Goal: Task Accomplishment & Management: Manage account settings

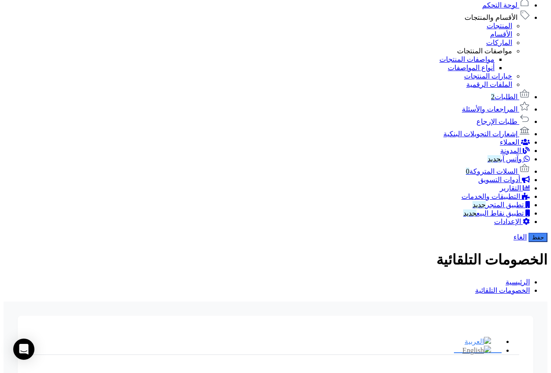
scroll to position [473, 0]
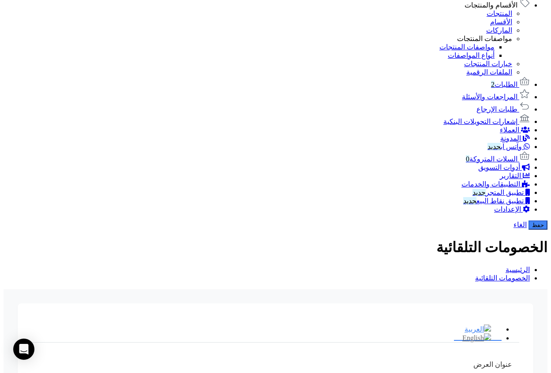
type input "*"
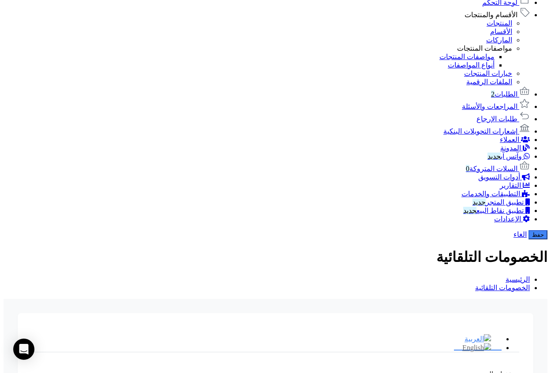
scroll to position [459, 0]
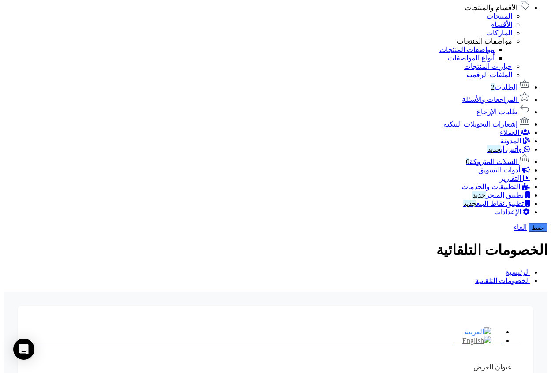
scroll to position [475, 0]
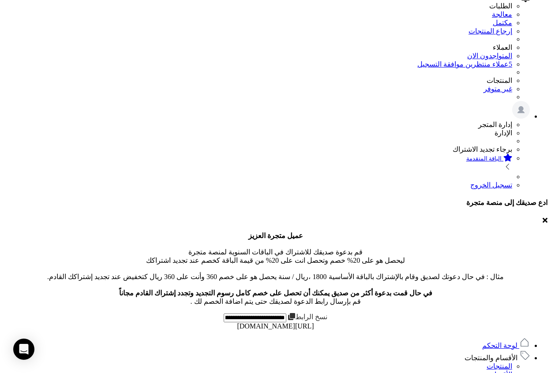
scroll to position [0, 0]
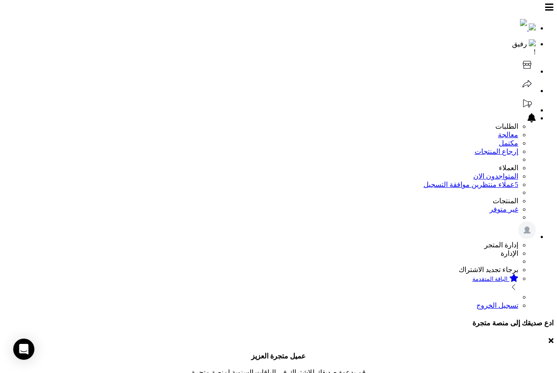
drag, startPoint x: 282, startPoint y: 134, endPoint x: 217, endPoint y: 106, distance: 70.1
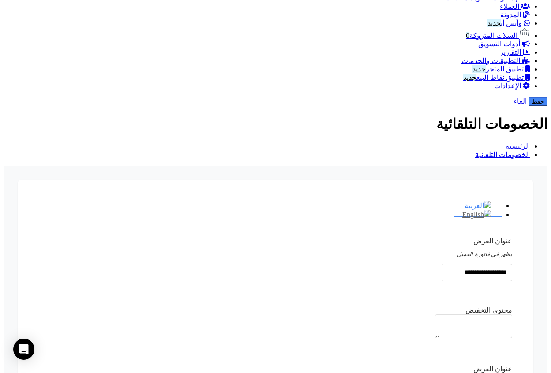
scroll to position [495, 0]
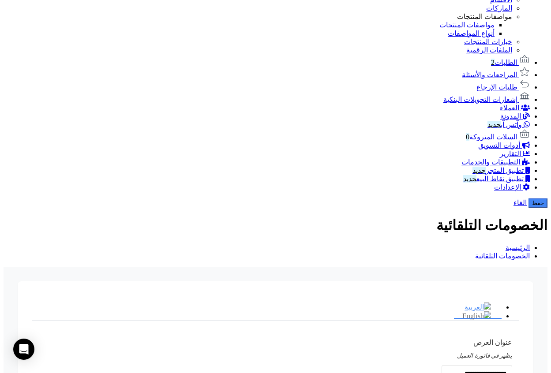
type input "*"
click at [528, 198] on button "حفظ" at bounding box center [537, 202] width 19 height 9
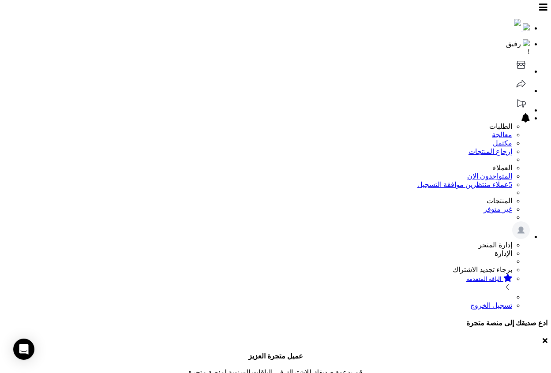
scroll to position [190, 0]
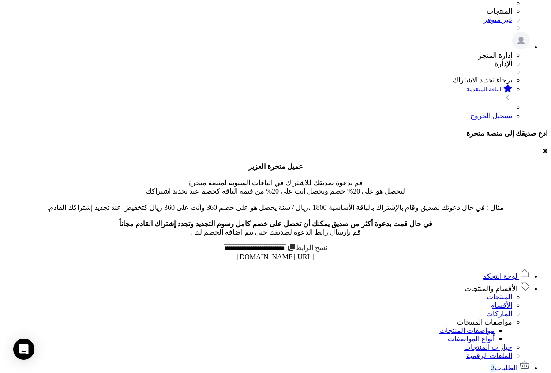
type input "**"
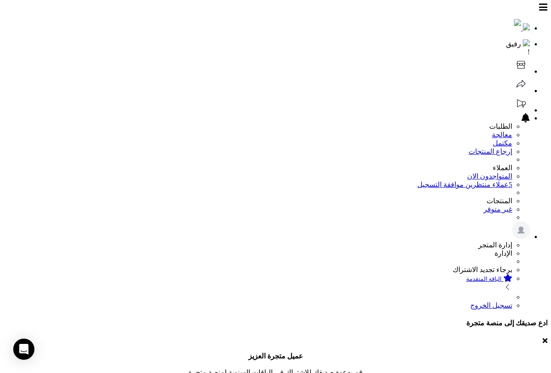
type input "***"
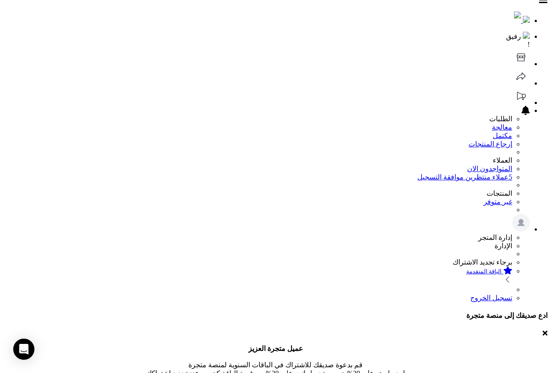
scroll to position [17, 0]
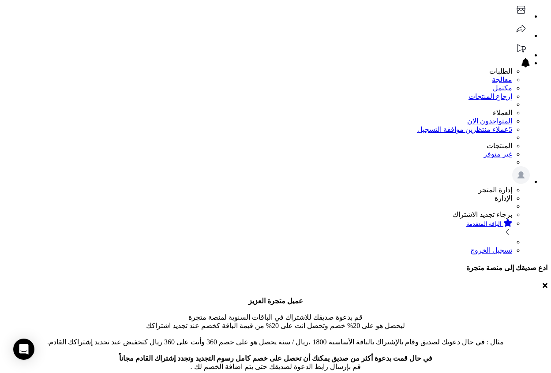
scroll to position [93, 0]
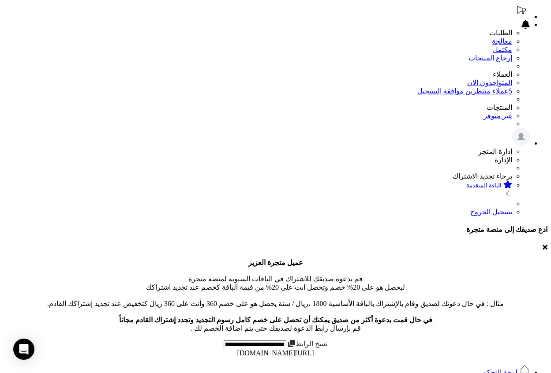
type input "*"
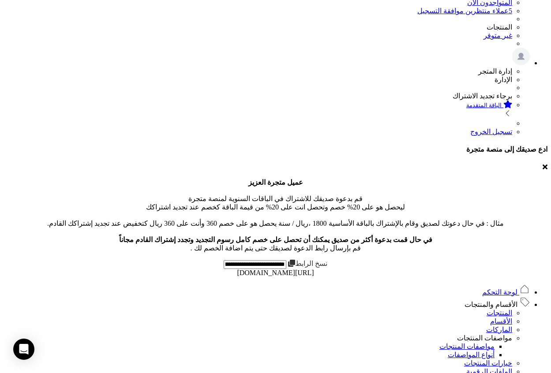
scroll to position [274, 0]
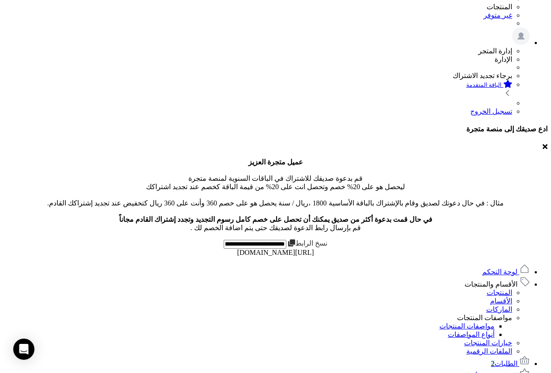
scroll to position [286, 0]
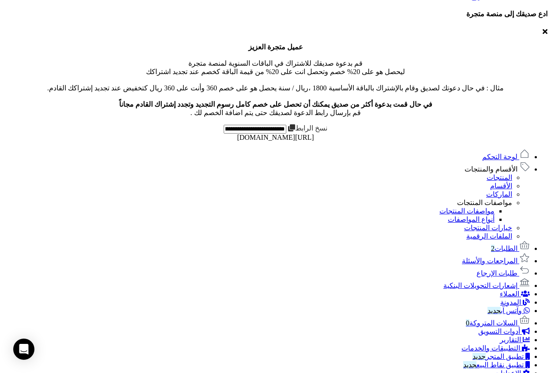
scroll to position [470, 0]
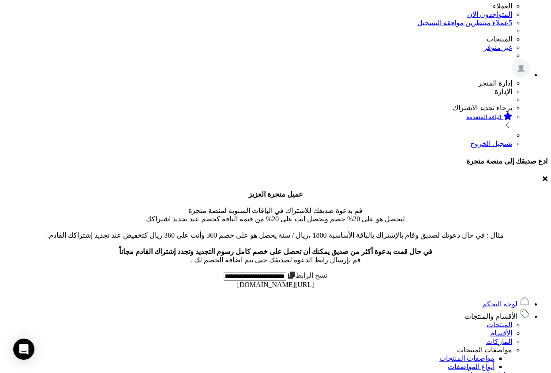
scroll to position [0, 0]
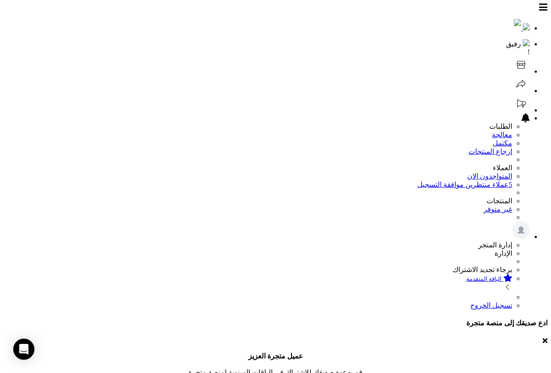
type input "****"
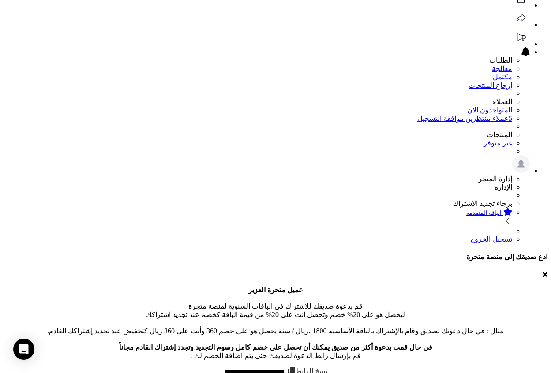
scroll to position [76, 0]
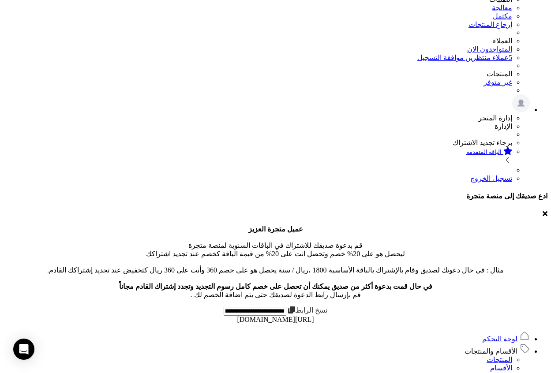
scroll to position [146, 0]
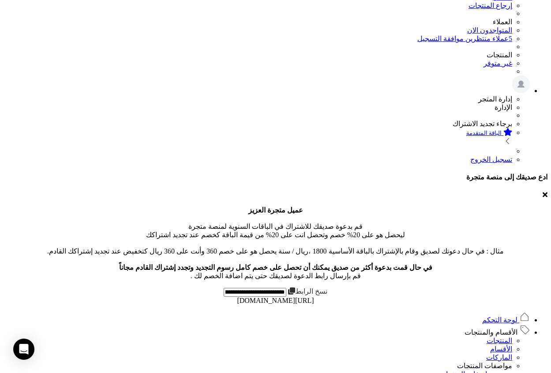
type input "**"
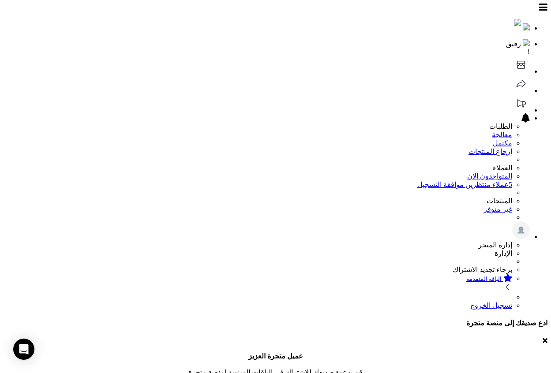
scroll to position [185, 0]
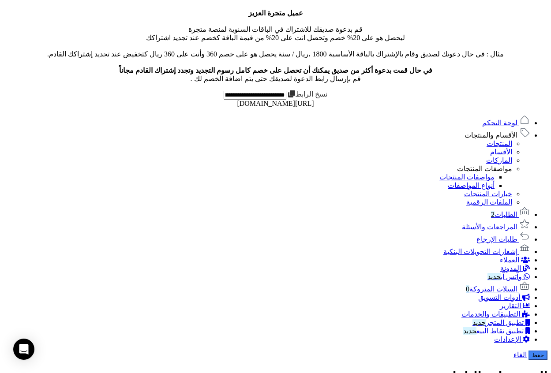
scroll to position [370, 0]
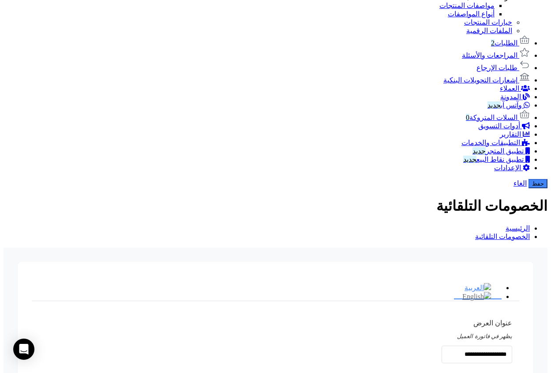
scroll to position [462, 0]
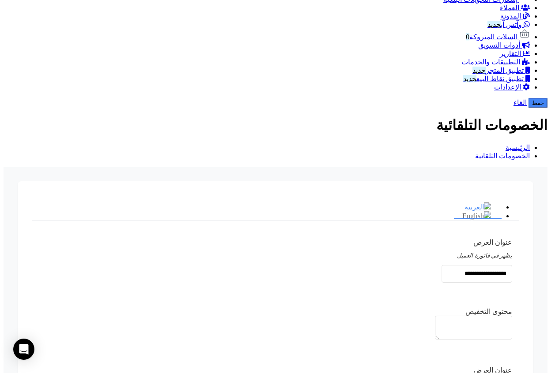
scroll to position [651, 0]
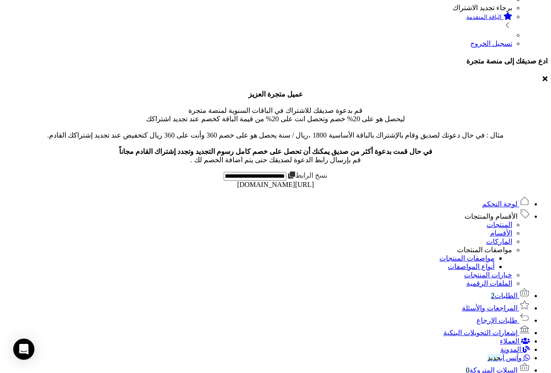
scroll to position [260, 0]
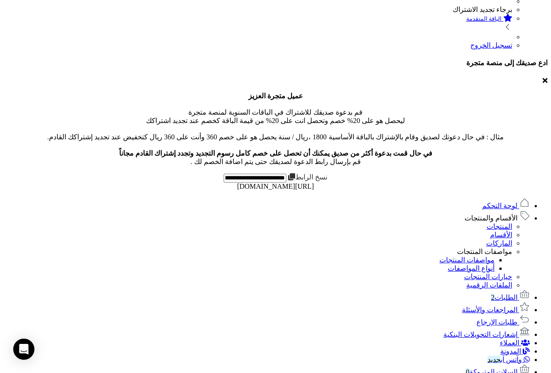
drag, startPoint x: 388, startPoint y: 158, endPoint x: 293, endPoint y: 167, distance: 95.7
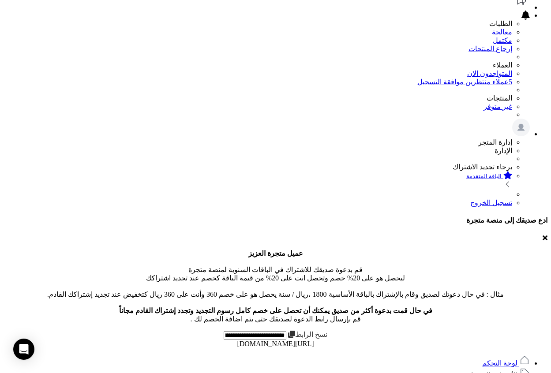
scroll to position [0, 0]
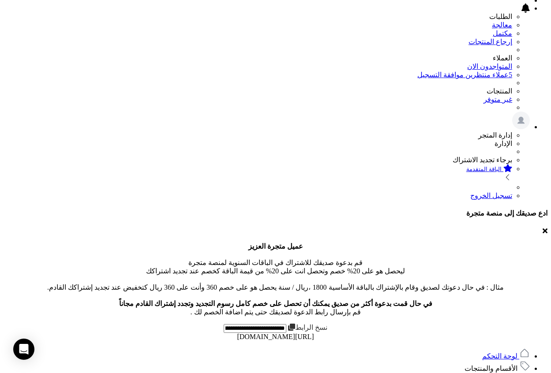
scroll to position [157, 0]
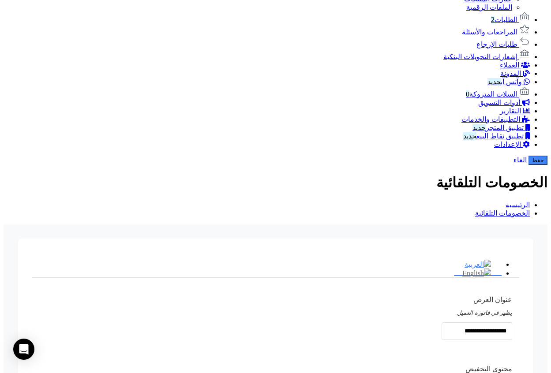
scroll to position [529, 0]
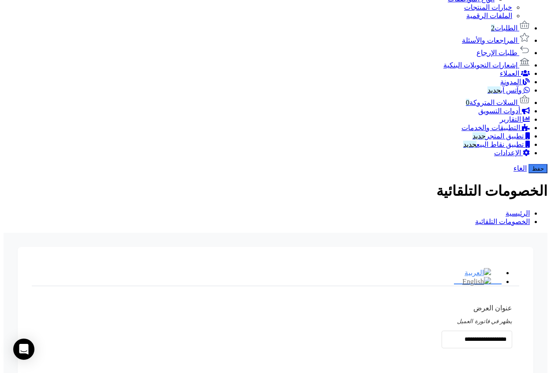
type input "*"
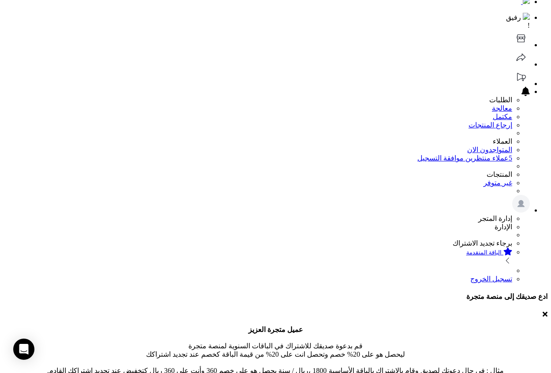
scroll to position [0, 0]
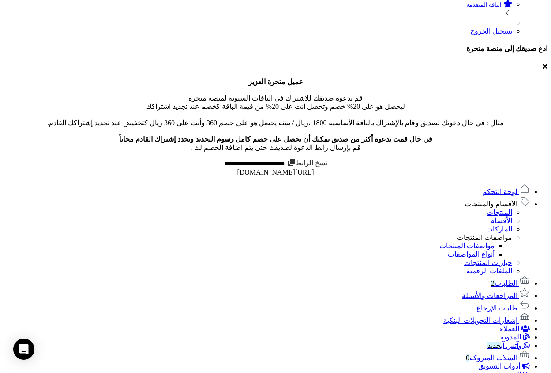
scroll to position [265, 0]
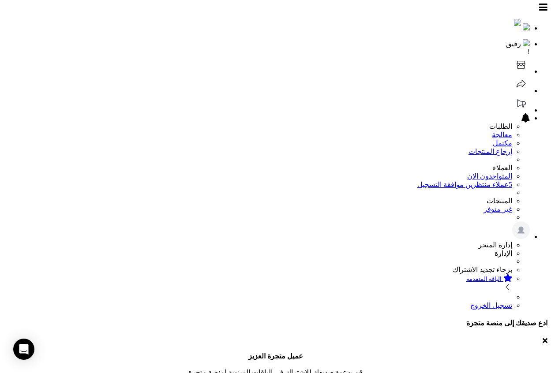
type input "*"
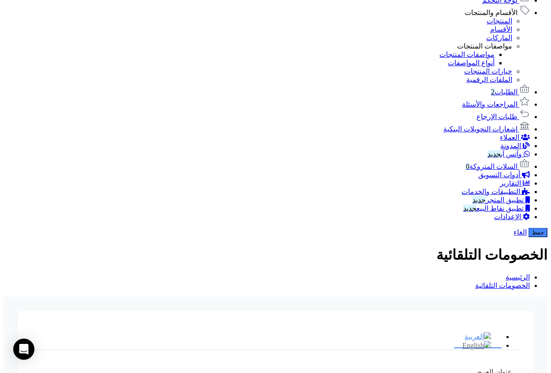
scroll to position [531, 0]
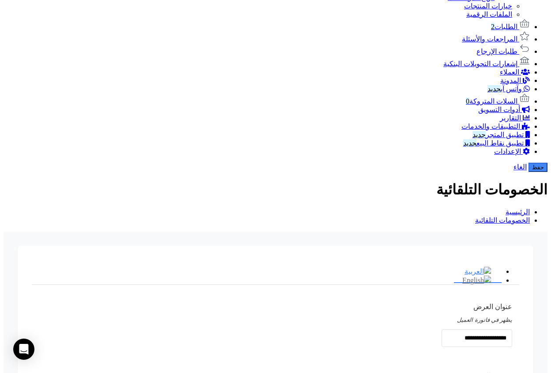
drag, startPoint x: 93, startPoint y: 29, endPoint x: 55, endPoint y: 29, distance: 38.3
copy div "نتج تجريبي 1"
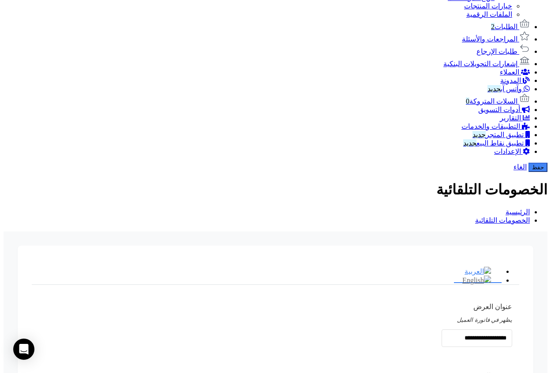
paste input "**********"
type input "**********"
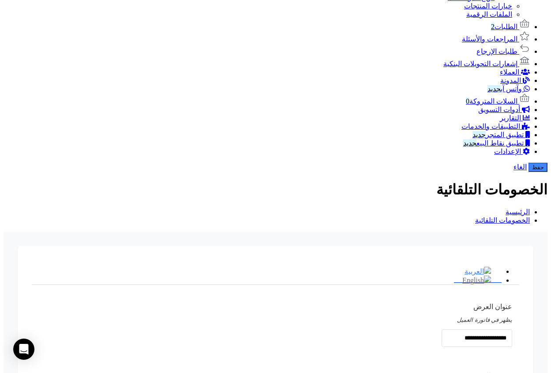
drag, startPoint x: 85, startPoint y: 48, endPoint x: 59, endPoint y: 46, distance: 26.1
copy div "منتج تجريبي 7"
paste input "**********"
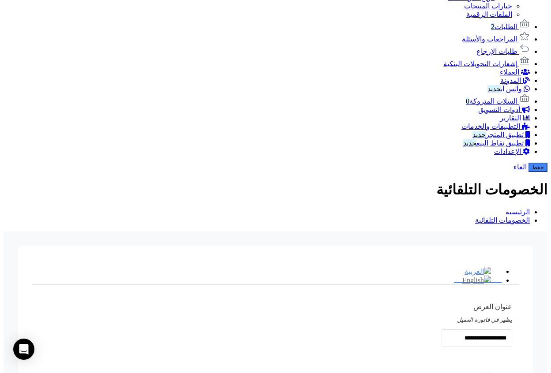
type input "**********"
drag, startPoint x: 105, startPoint y: 50, endPoint x: 52, endPoint y: 53, distance: 53.0
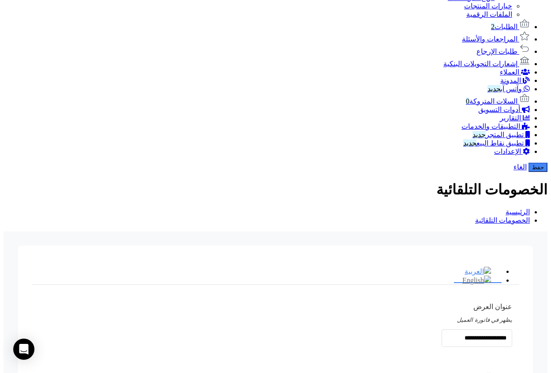
copy div "منتج تجريبي 5"
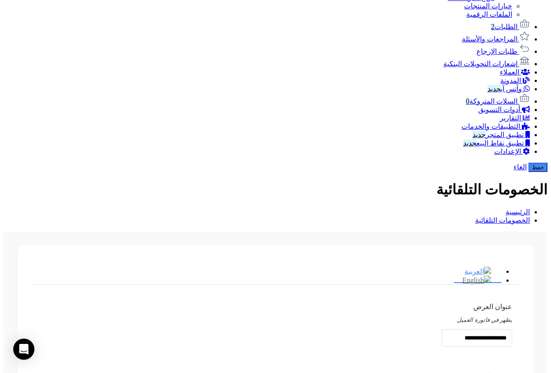
paste input "**********"
type input "**********"
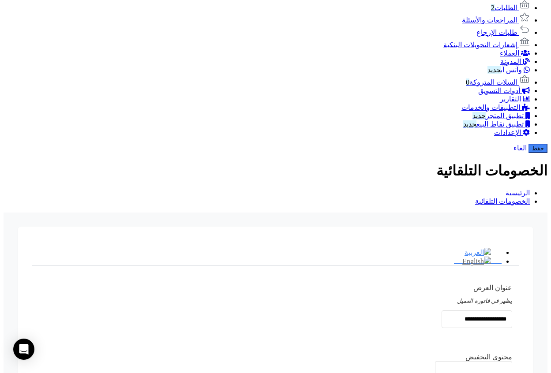
scroll to position [550, 0]
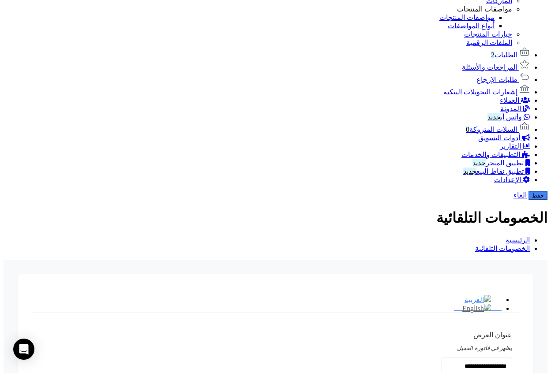
scroll to position [0, 0]
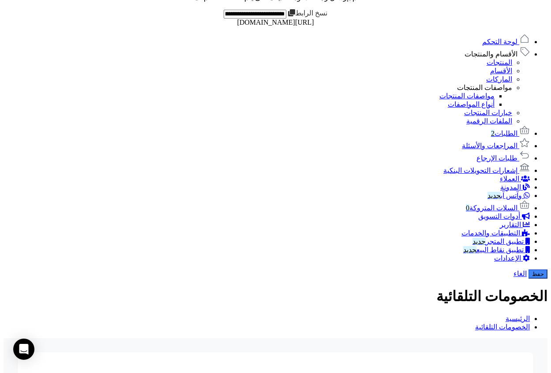
scroll to position [223, 0]
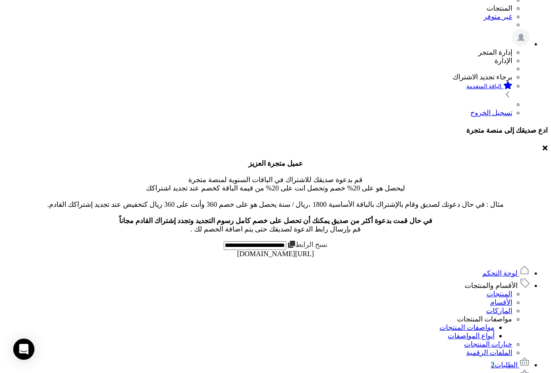
scroll to position [119, 0]
